Goal: Task Accomplishment & Management: Use online tool/utility

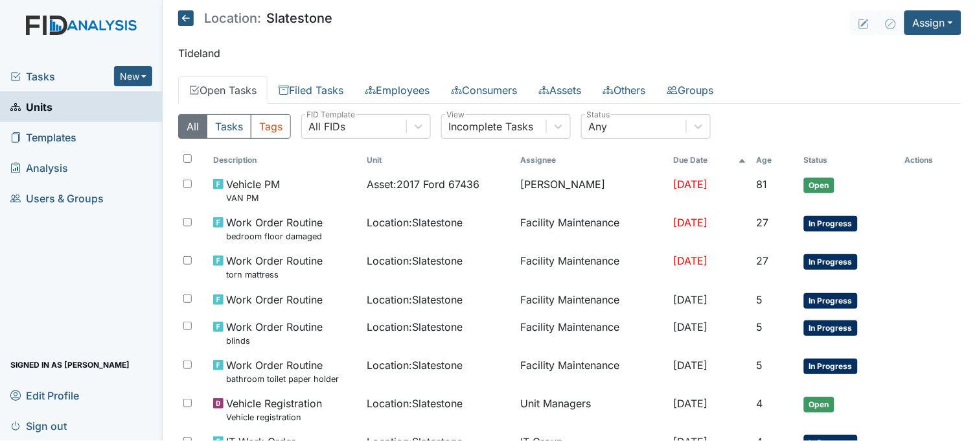
click at [56, 111] on link "Units" at bounding box center [81, 106] width 163 height 30
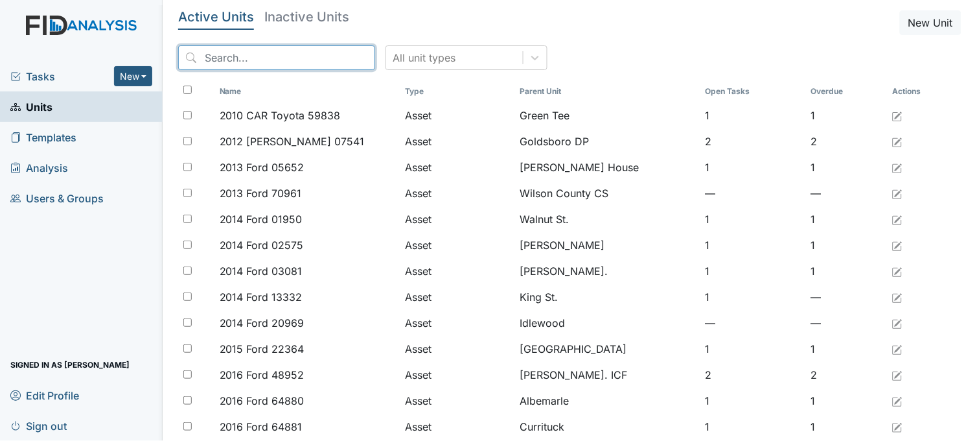
click at [255, 56] on input "search" at bounding box center [276, 57] width 197 height 25
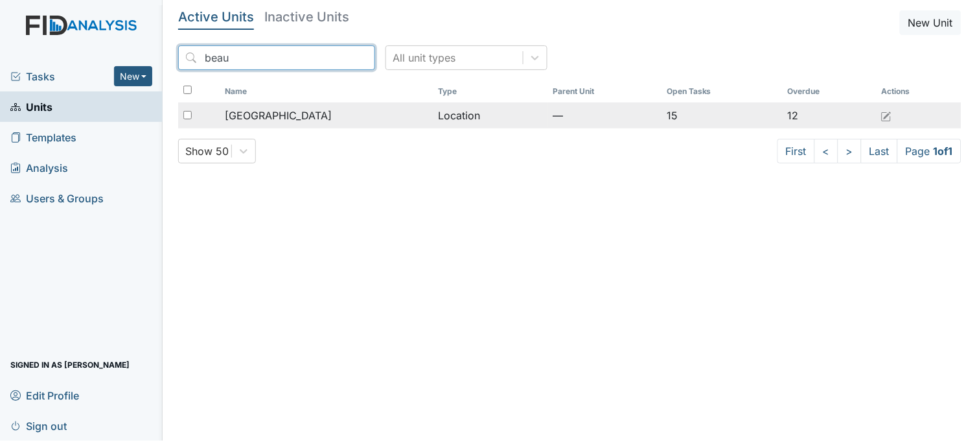
type input "beau"
click at [314, 124] on td "[GEOGRAPHIC_DATA]" at bounding box center [326, 115] width 213 height 26
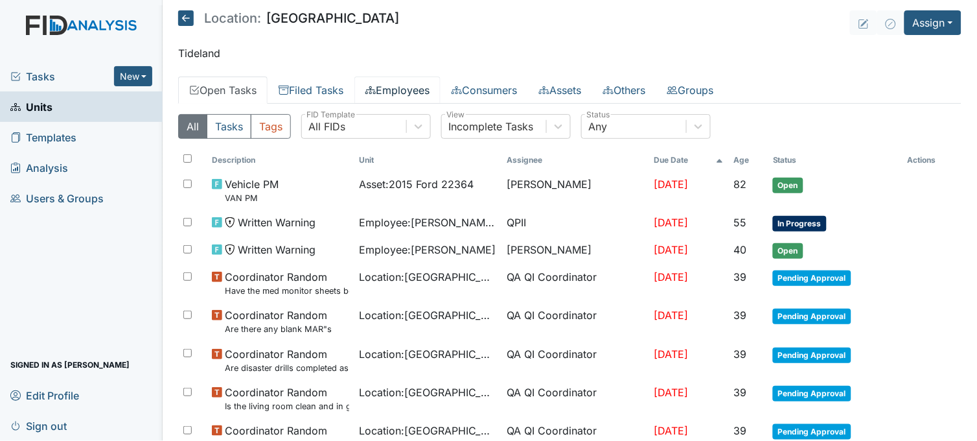
click at [441, 94] on link "Employees" at bounding box center [397, 89] width 86 height 27
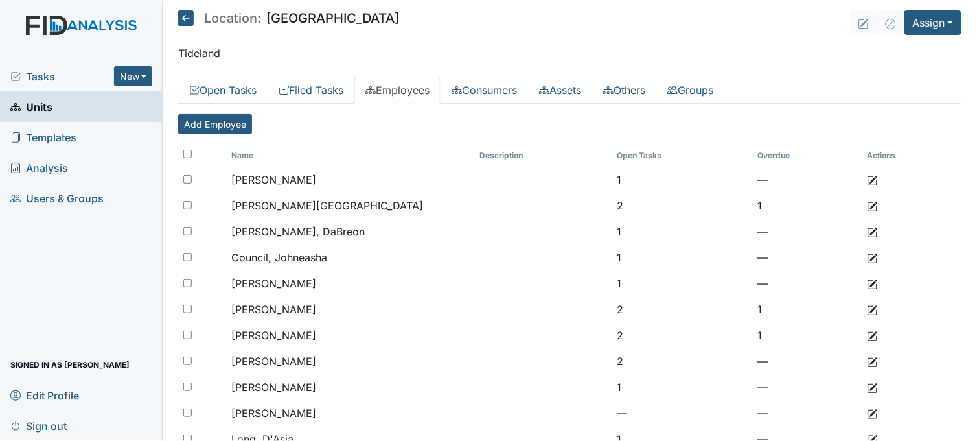
click at [186, 12] on icon at bounding box center [186, 18] width 16 height 16
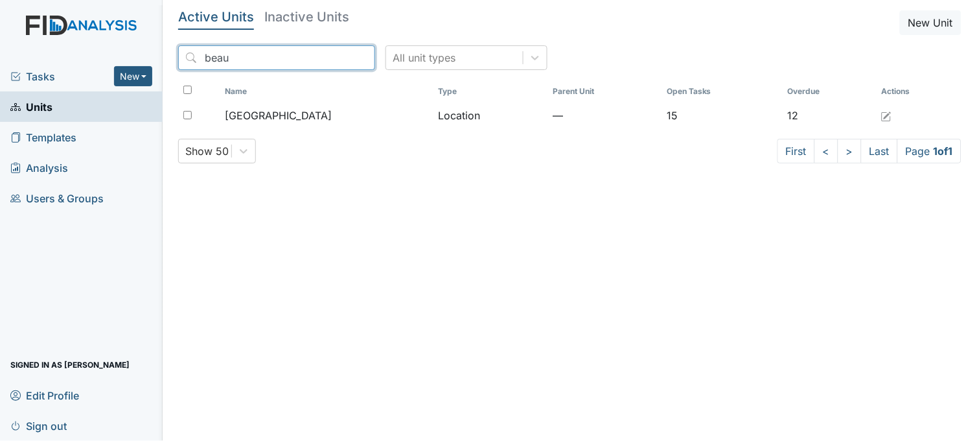
click at [337, 56] on input "beau" at bounding box center [276, 57] width 197 height 25
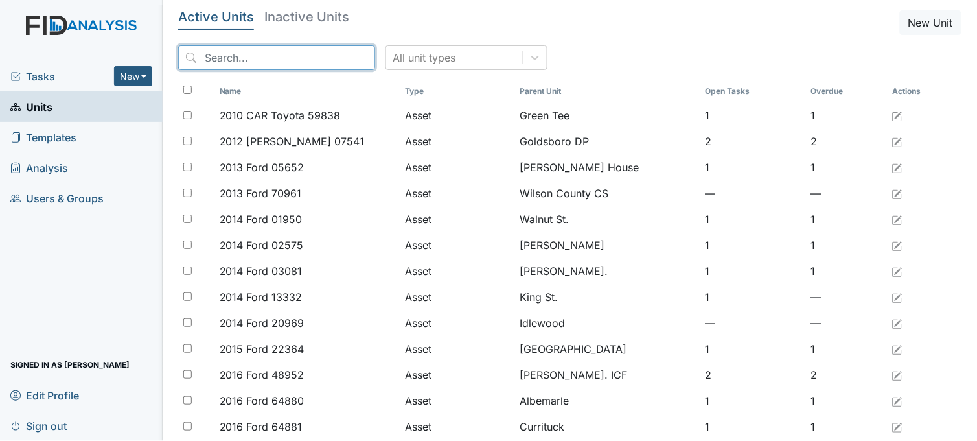
click at [257, 56] on input "search" at bounding box center [276, 57] width 197 height 25
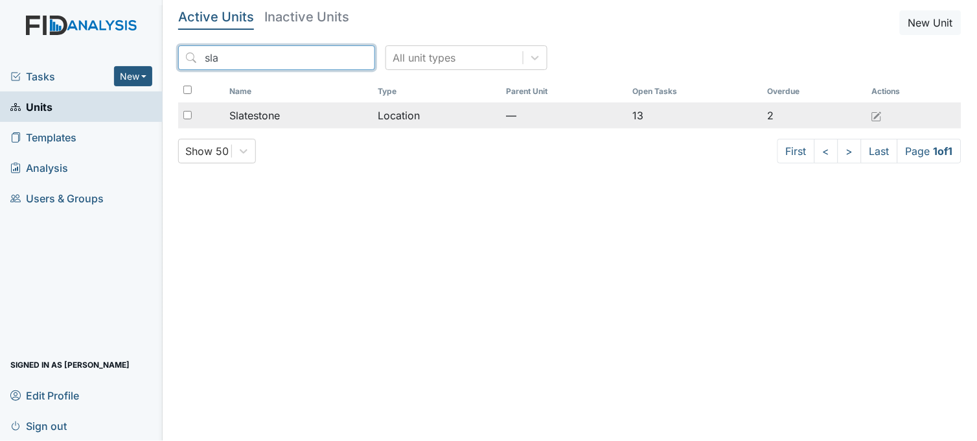
type input "sla"
click at [270, 107] on td "Slatestone" at bounding box center [298, 115] width 149 height 26
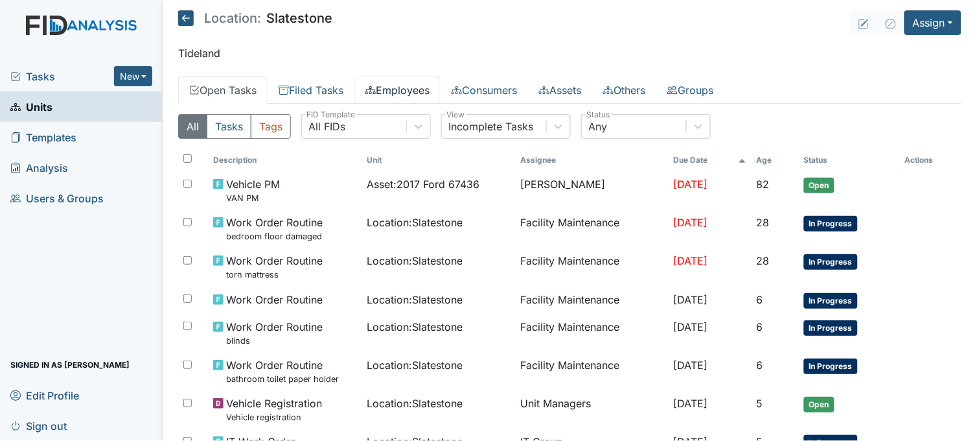
click at [423, 93] on link "Employees" at bounding box center [397, 89] width 86 height 27
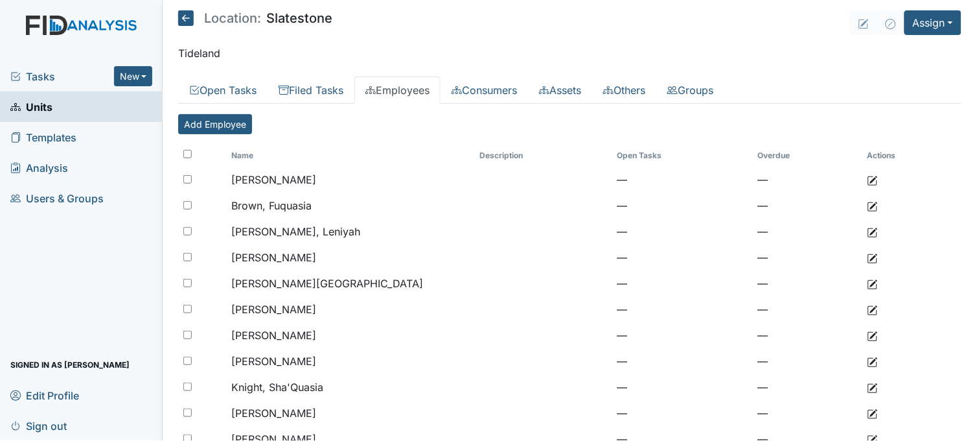
click at [191, 17] on icon at bounding box center [186, 18] width 16 height 16
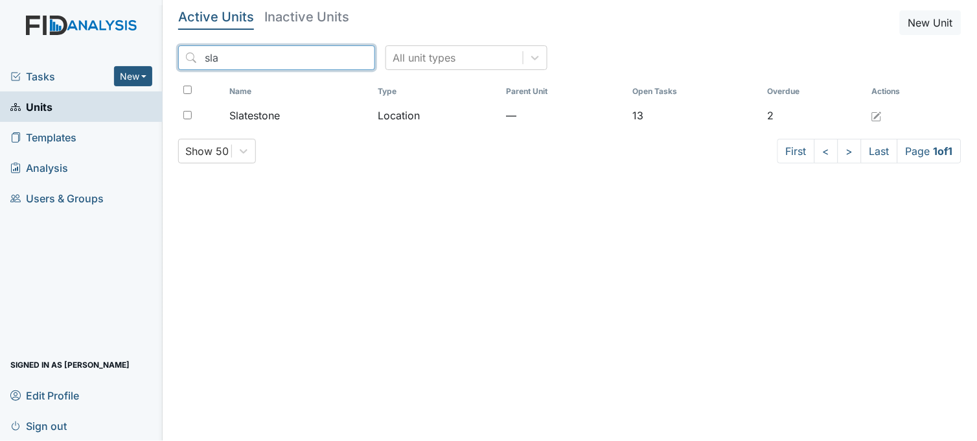
click at [337, 56] on input "sla" at bounding box center [276, 57] width 197 height 25
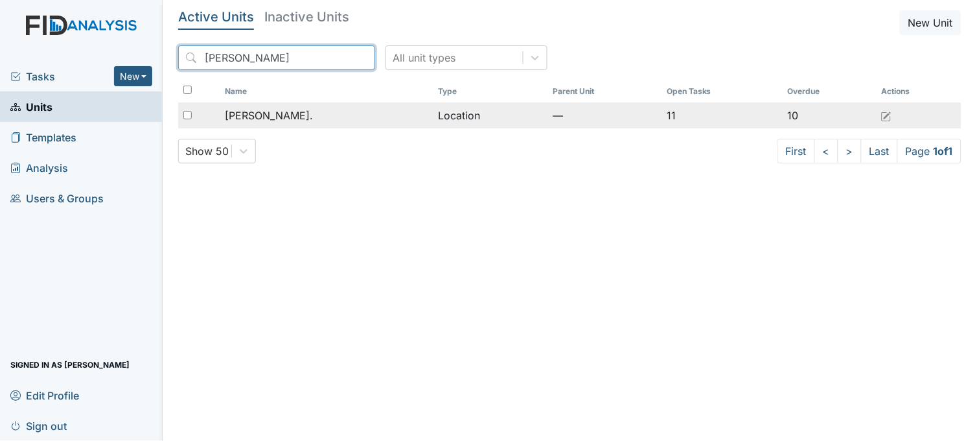
type input "dixon"
click at [281, 105] on td "[PERSON_NAME]." at bounding box center [326, 115] width 213 height 26
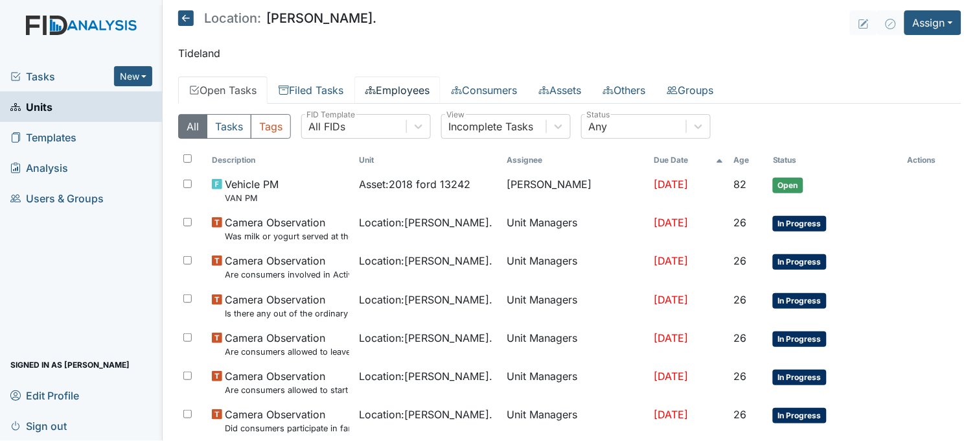
click at [424, 82] on link "Employees" at bounding box center [397, 89] width 86 height 27
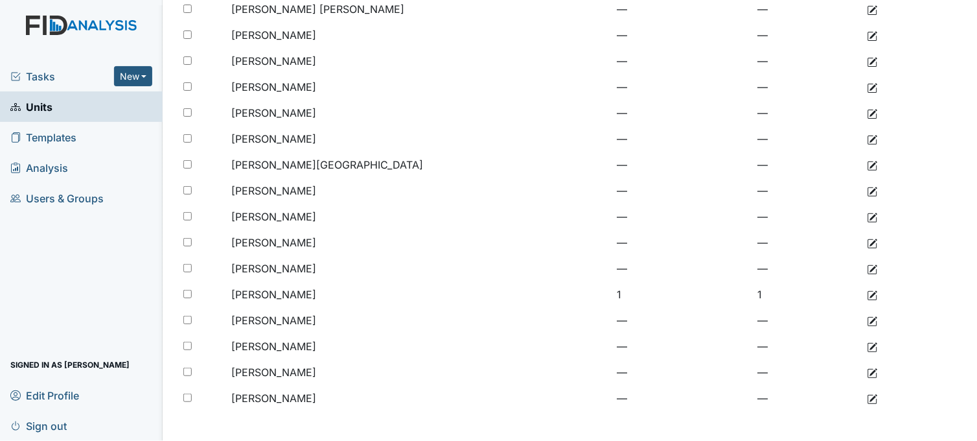
scroll to position [198, 0]
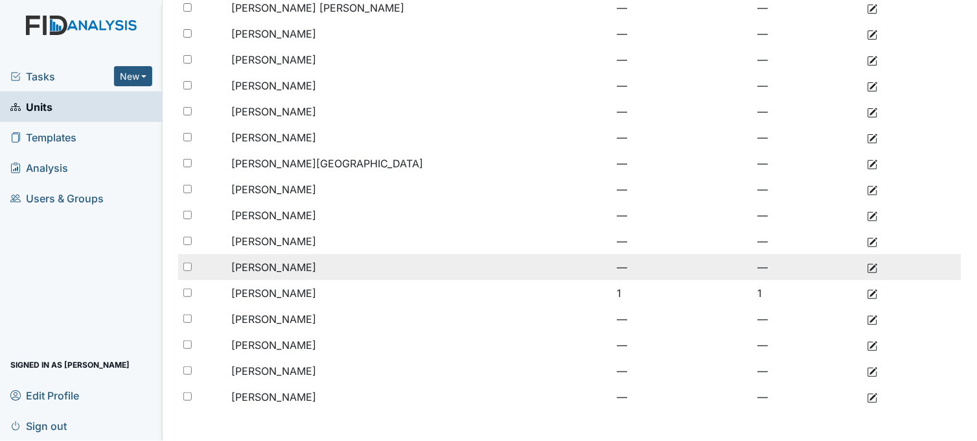
click at [301, 262] on span "[PERSON_NAME]" at bounding box center [273, 266] width 85 height 13
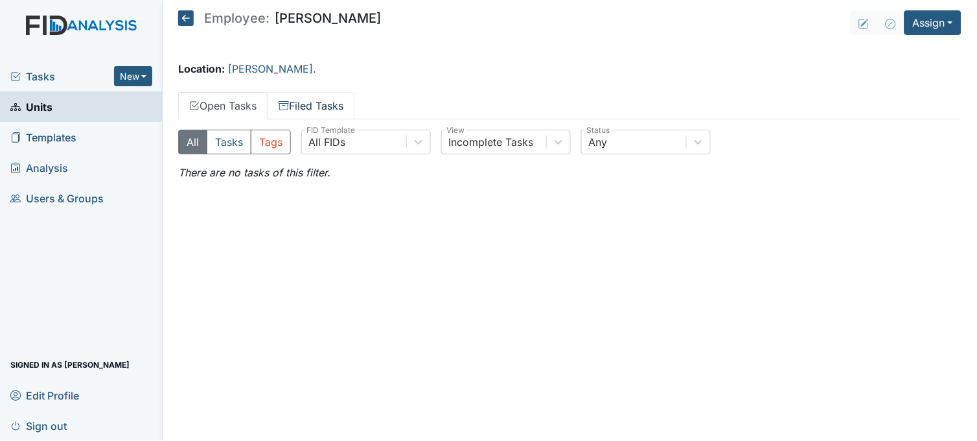
click at [327, 112] on link "Filed Tasks" at bounding box center [311, 105] width 87 height 27
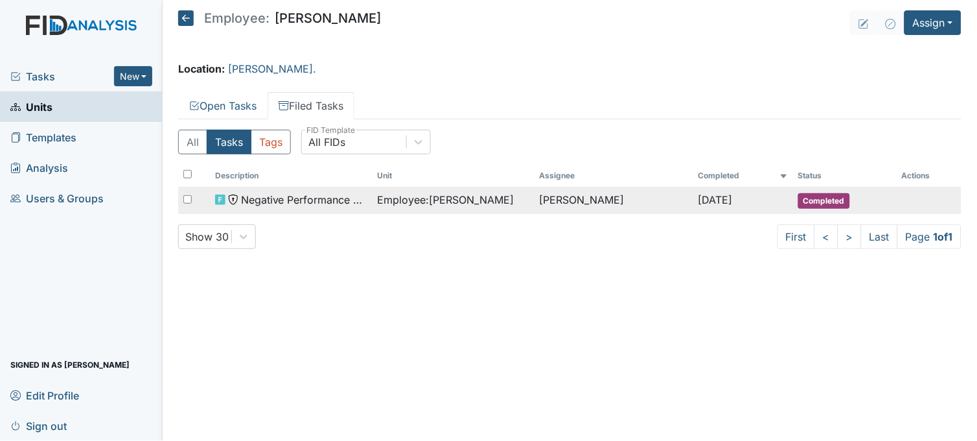
click at [435, 198] on span "Employee : Rhodes, Dustin" at bounding box center [445, 200] width 137 height 16
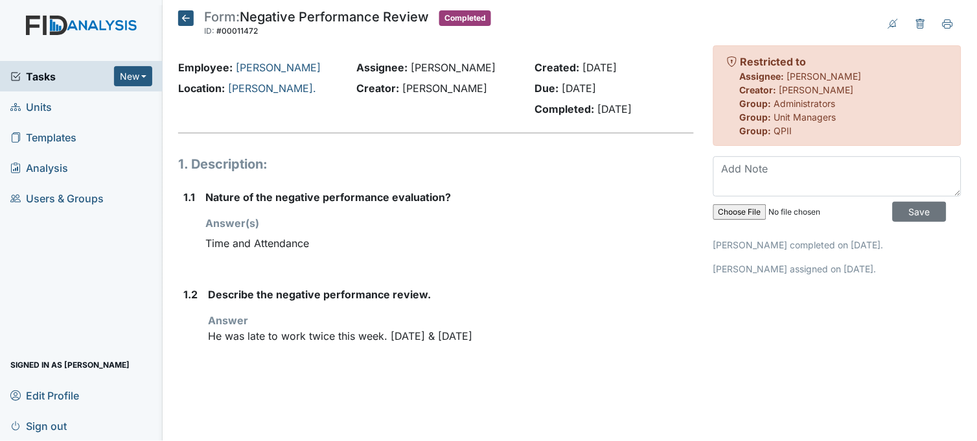
click at [180, 16] on icon at bounding box center [186, 18] width 16 height 16
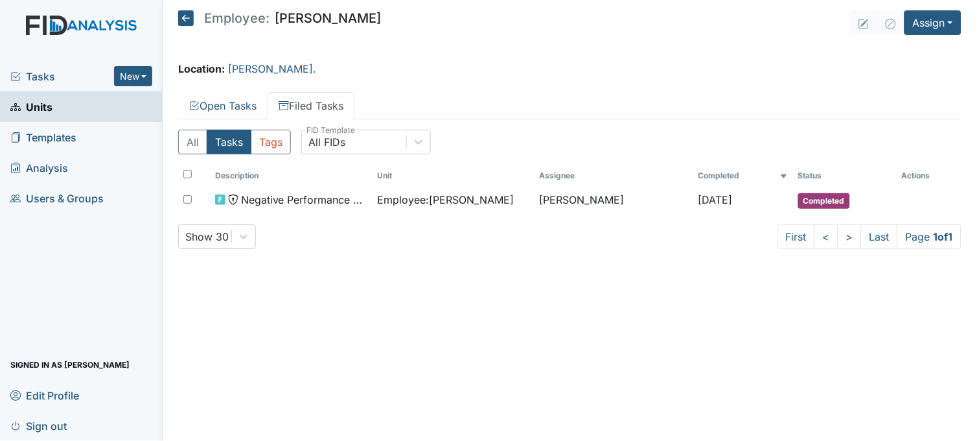
click at [34, 69] on span "Tasks" at bounding box center [62, 77] width 104 height 16
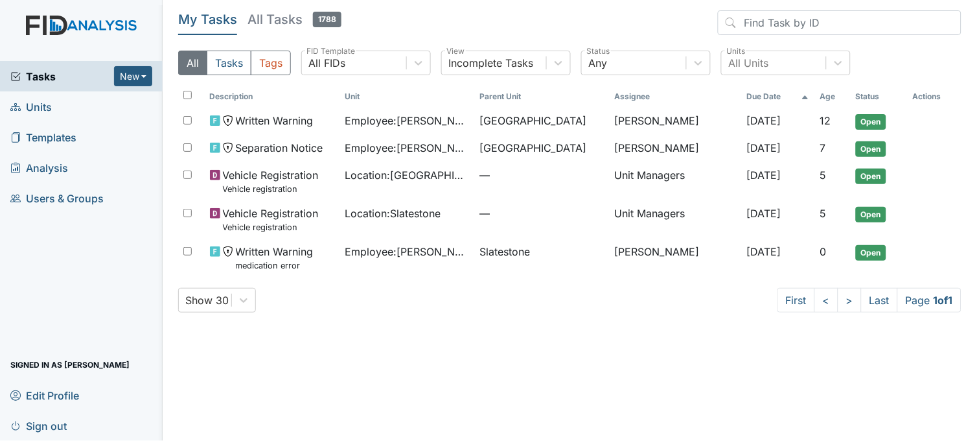
click at [40, 112] on span "Units" at bounding box center [30, 107] width 41 height 20
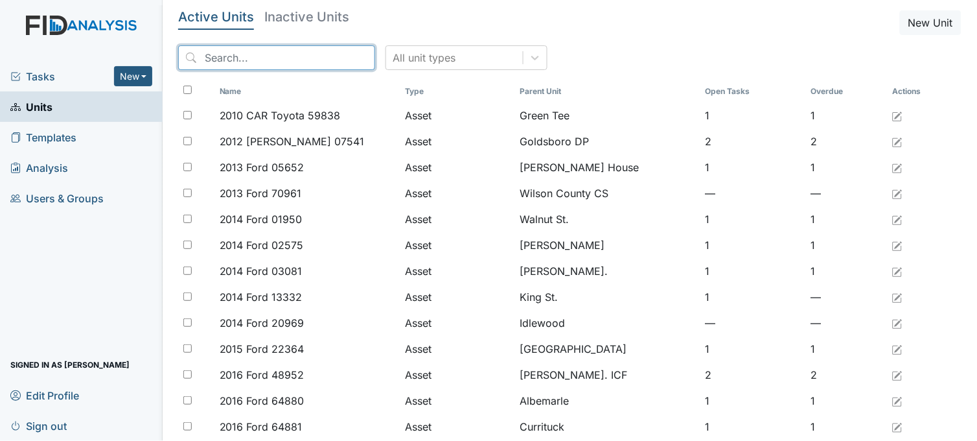
click at [244, 53] on input "search" at bounding box center [276, 57] width 197 height 25
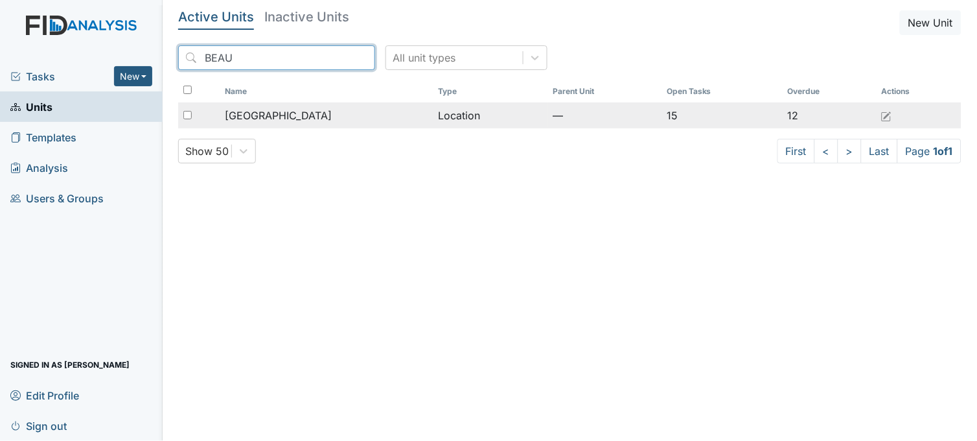
type input "BEAU"
click at [279, 110] on span "[GEOGRAPHIC_DATA]" at bounding box center [278, 116] width 107 height 16
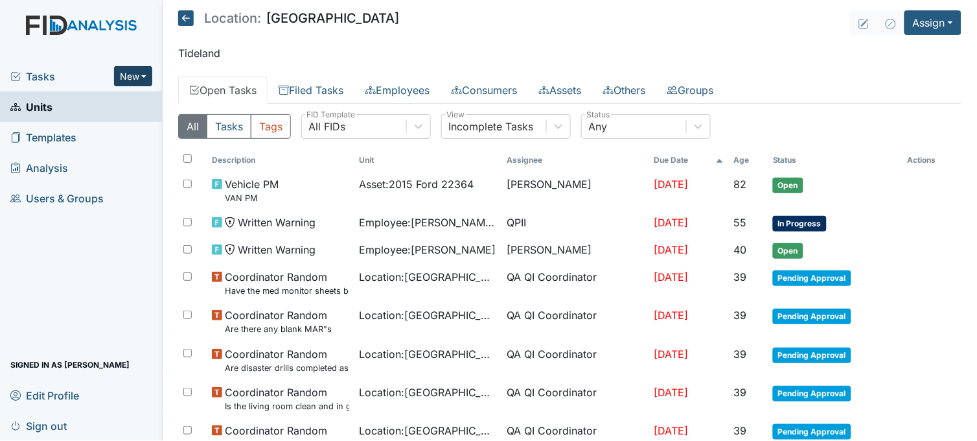
click at [139, 78] on button "New" at bounding box center [133, 76] width 39 height 20
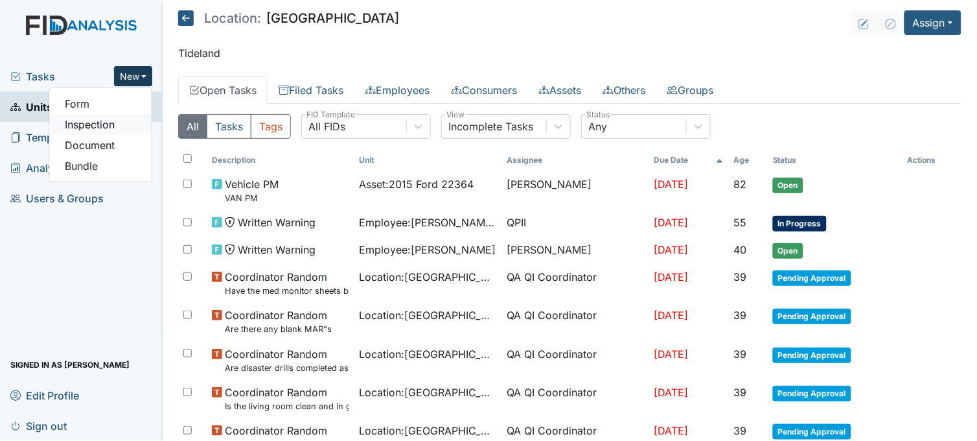
click at [123, 126] on link "Inspection" at bounding box center [100, 124] width 102 height 21
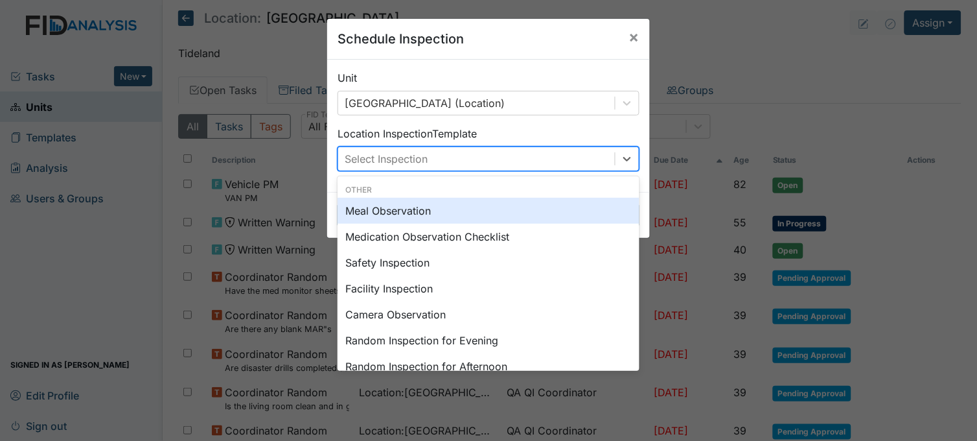
click at [559, 163] on div "Select Inspection" at bounding box center [476, 158] width 277 height 23
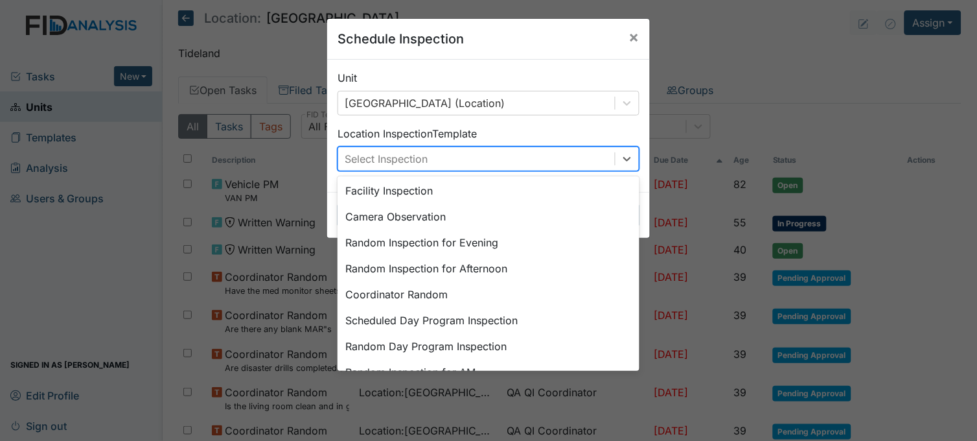
scroll to position [72, 0]
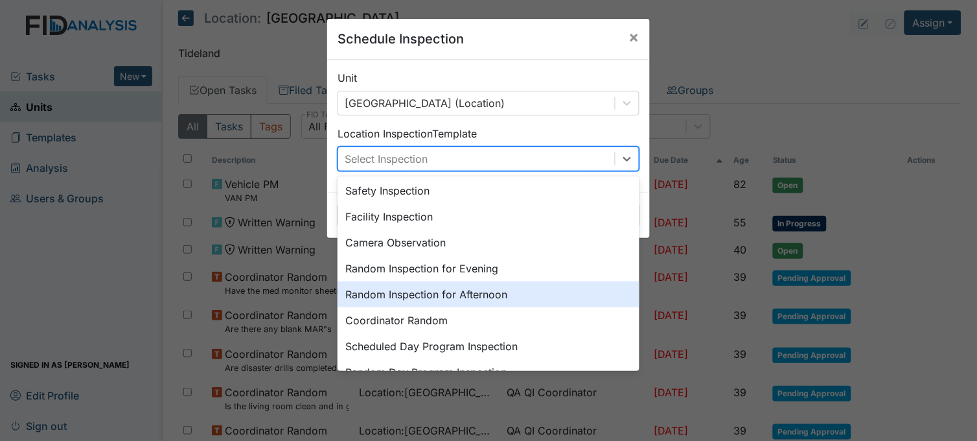
click at [443, 294] on div "Random Inspection for Afternoon" at bounding box center [489, 294] width 302 height 26
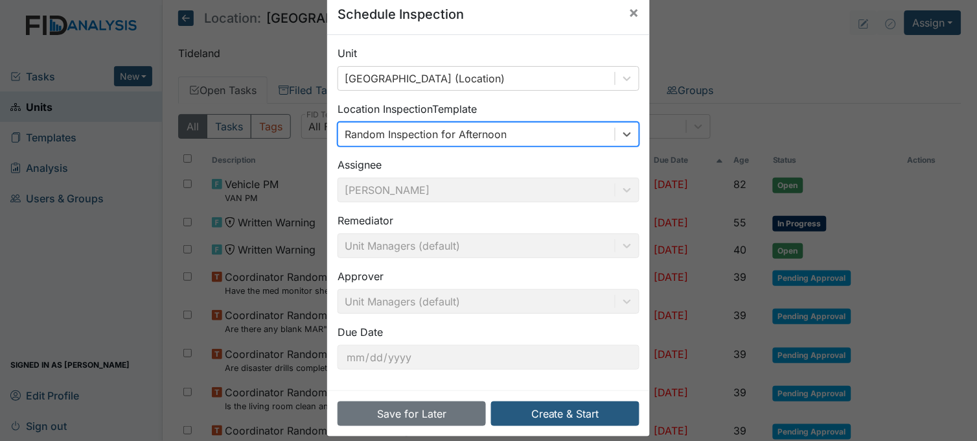
scroll to position [40, 0]
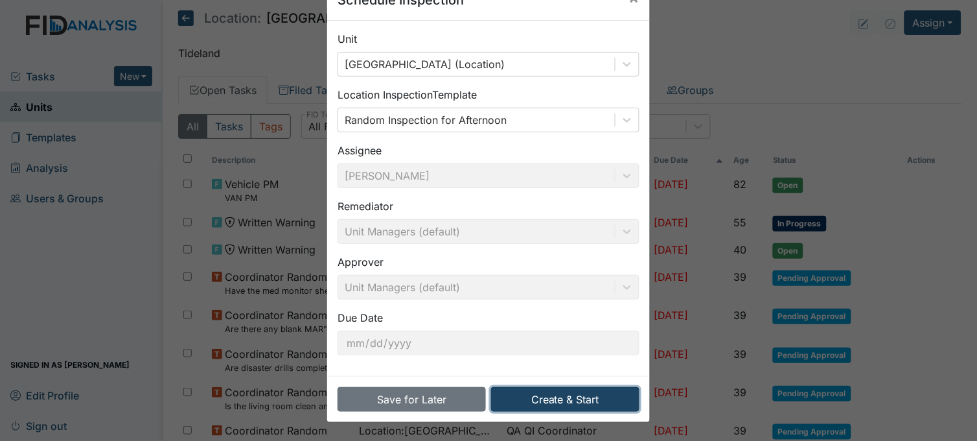
click at [548, 397] on button "Create & Start" at bounding box center [565, 399] width 148 height 25
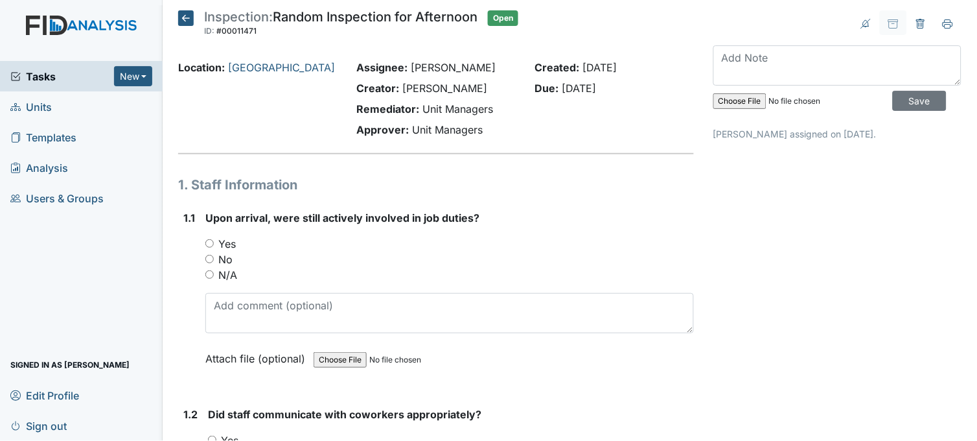
scroll to position [72, 0]
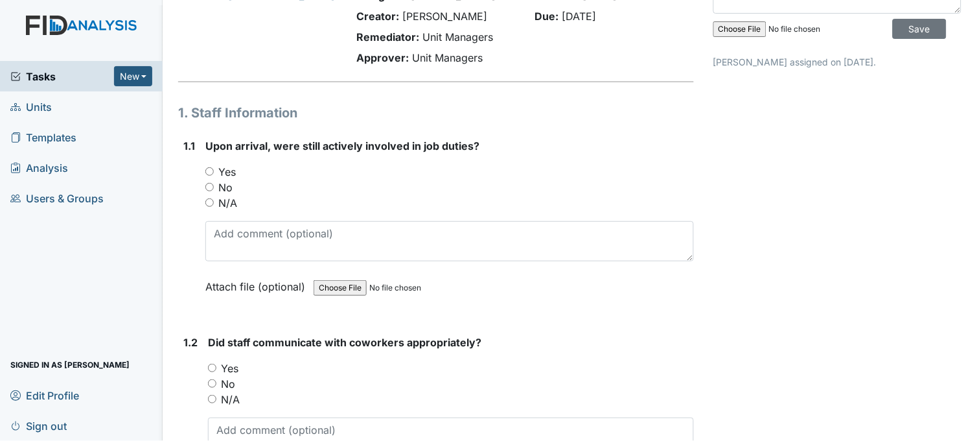
click at [209, 172] on input "Yes" at bounding box center [209, 171] width 8 height 8
radio input "true"
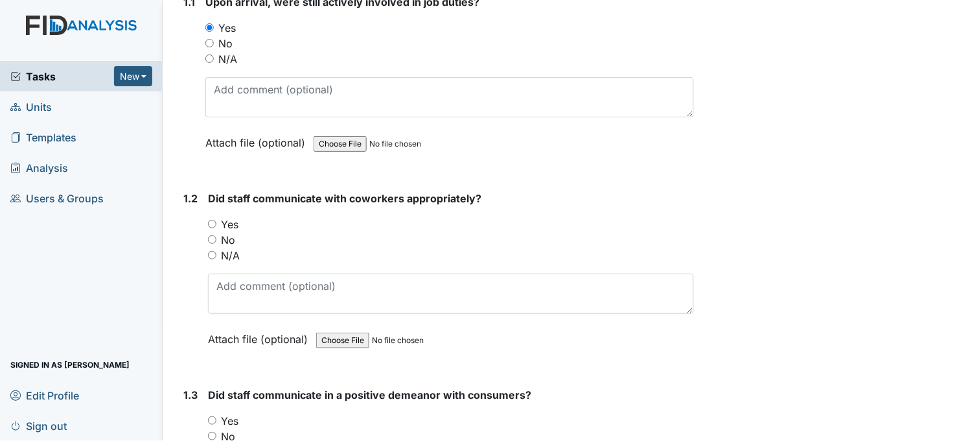
scroll to position [229, 0]
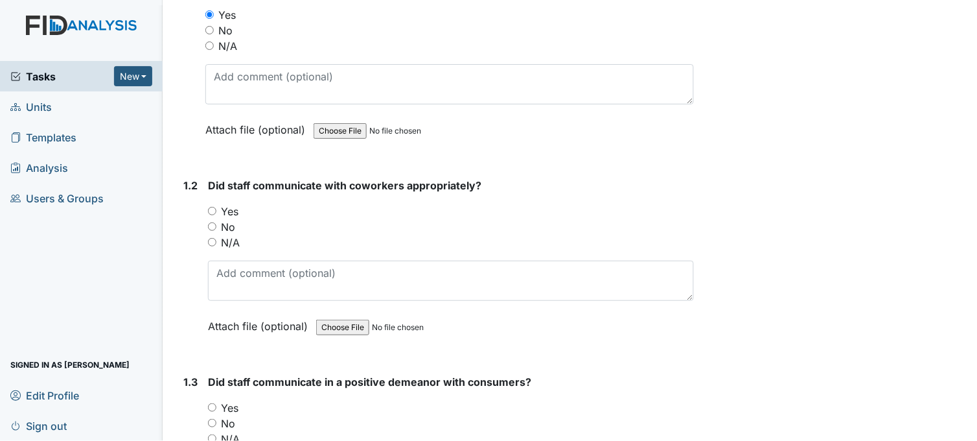
click at [373, 226] on div "No" at bounding box center [451, 227] width 486 height 16
drag, startPoint x: 373, startPoint y: 226, endPoint x: 367, endPoint y: 217, distance: 10.2
click at [367, 219] on div "No" at bounding box center [451, 227] width 486 height 16
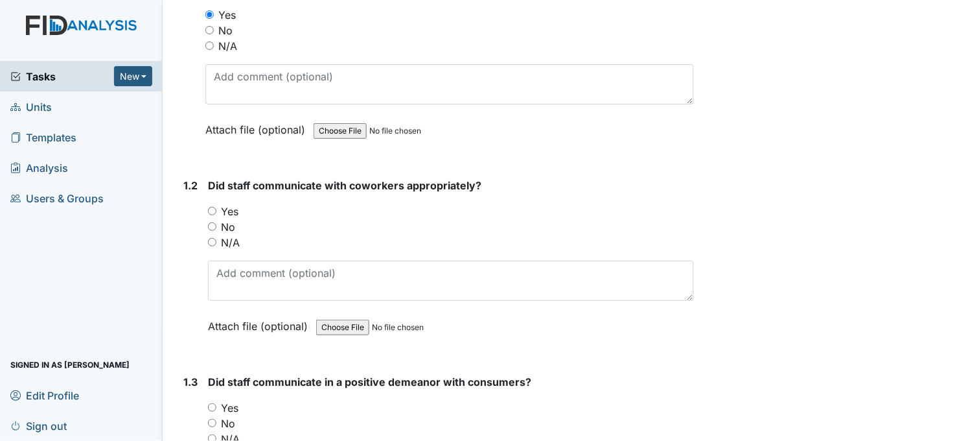
click at [367, 219] on div "No" at bounding box center [451, 227] width 486 height 16
drag, startPoint x: 367, startPoint y: 217, endPoint x: 377, endPoint y: 236, distance: 21.2
click at [377, 236] on div "You must select one of the below options. Yes No N/A" at bounding box center [451, 226] width 486 height 47
click at [377, 236] on div "N/A" at bounding box center [451, 243] width 486 height 16
